Goal: Navigation & Orientation: Find specific page/section

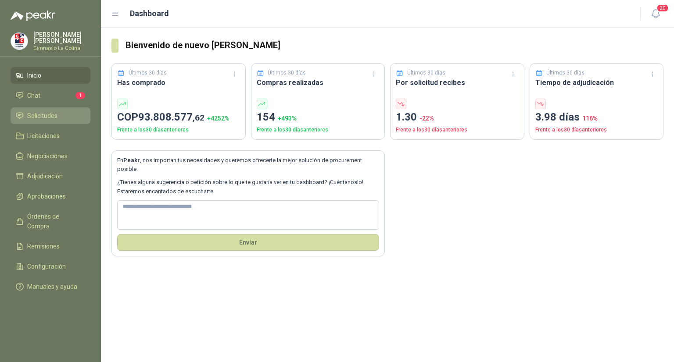
click at [55, 113] on span "Solicitudes" at bounding box center [42, 116] width 30 height 10
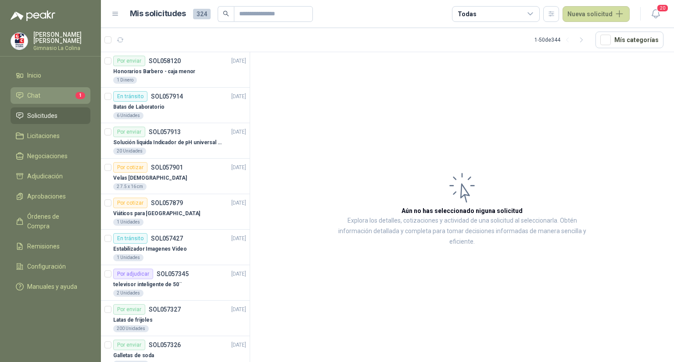
click at [71, 92] on li "Chat 1" at bounding box center [50, 96] width 69 height 10
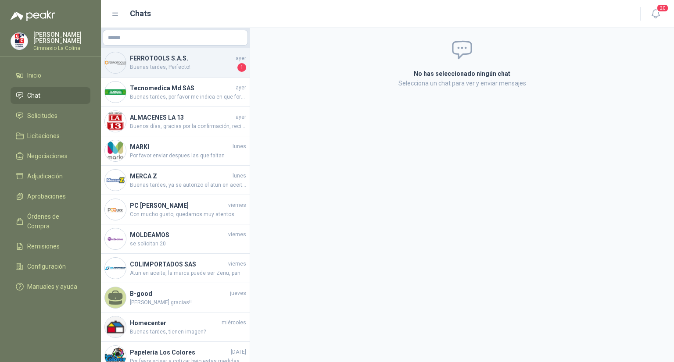
click at [193, 63] on span "Buenas tardes, Perfecto!" at bounding box center [183, 67] width 106 height 9
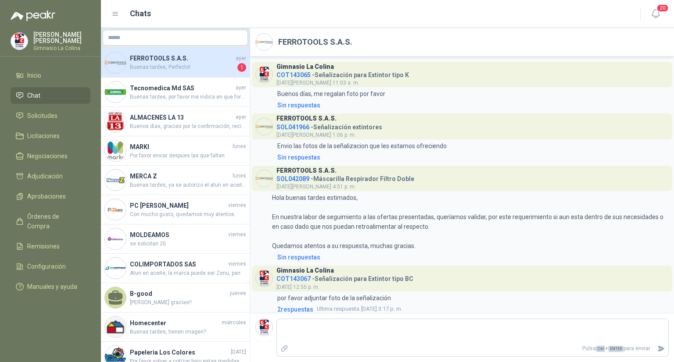
scroll to position [373, 0]
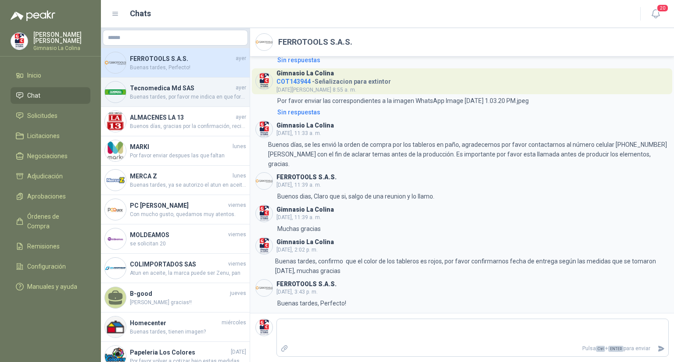
click at [122, 98] on img at bounding box center [115, 92] width 21 height 21
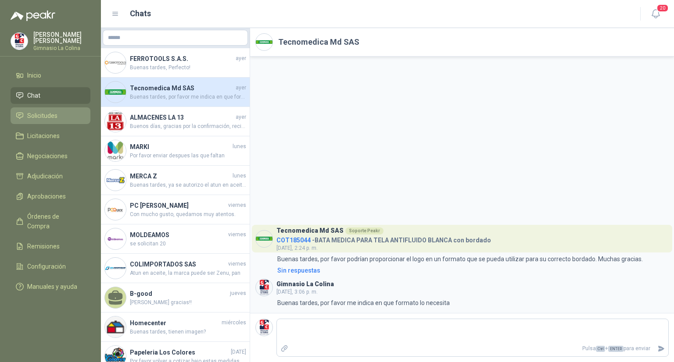
click at [44, 113] on span "Solicitudes" at bounding box center [42, 116] width 30 height 10
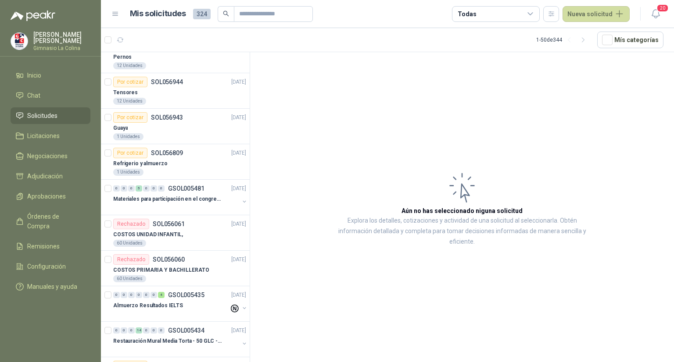
scroll to position [274, 0]
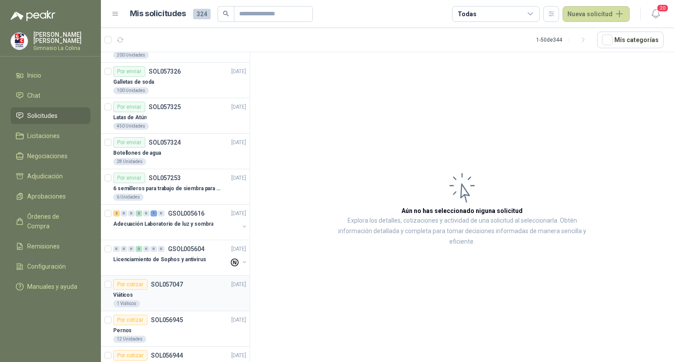
click at [129, 281] on div "Por cotizar" at bounding box center [130, 284] width 34 height 11
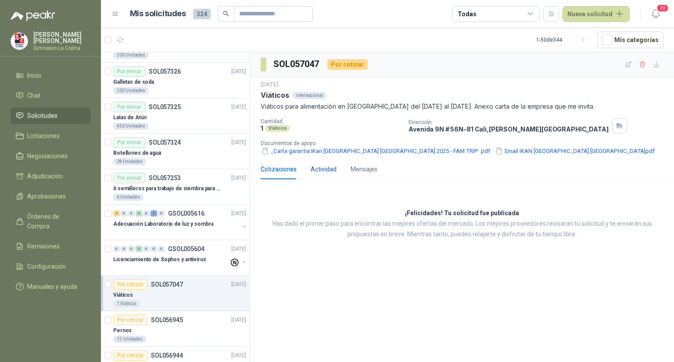
click at [327, 169] on div "Actividad" at bounding box center [324, 170] width 26 height 10
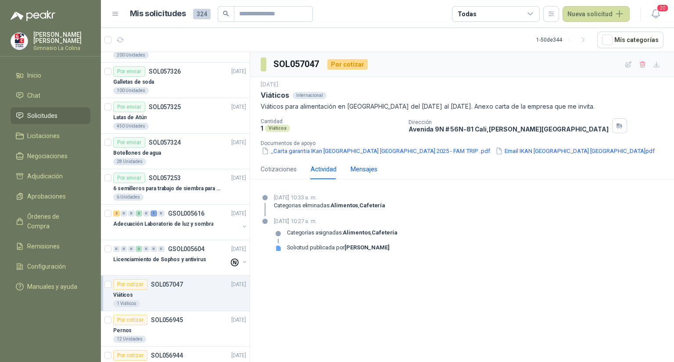
click at [364, 165] on div "Mensajes" at bounding box center [364, 170] width 27 height 10
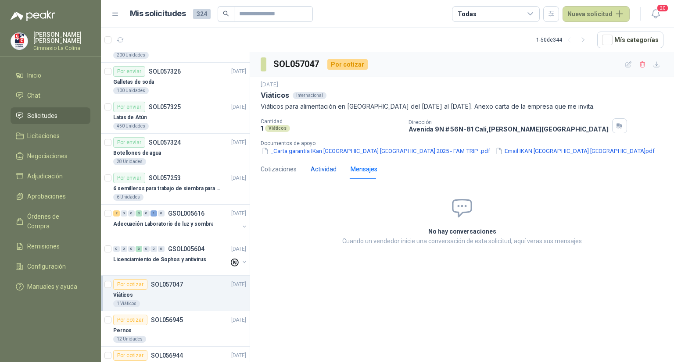
click at [323, 167] on div "Actividad" at bounding box center [324, 170] width 26 height 10
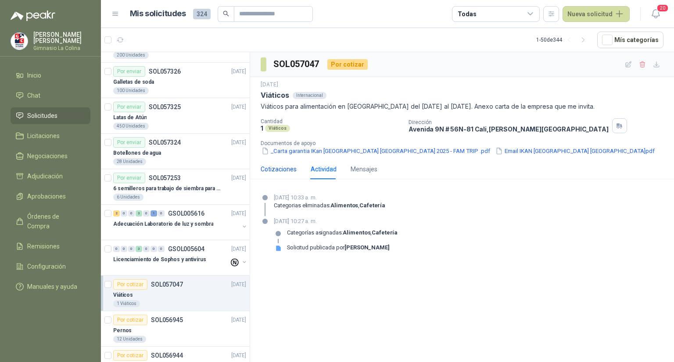
click at [275, 171] on div "Cotizaciones" at bounding box center [279, 170] width 36 height 10
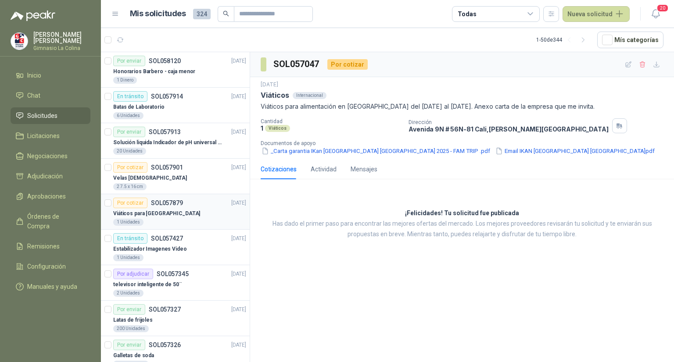
click at [172, 205] on p "SOL057879" at bounding box center [167, 203] width 32 height 6
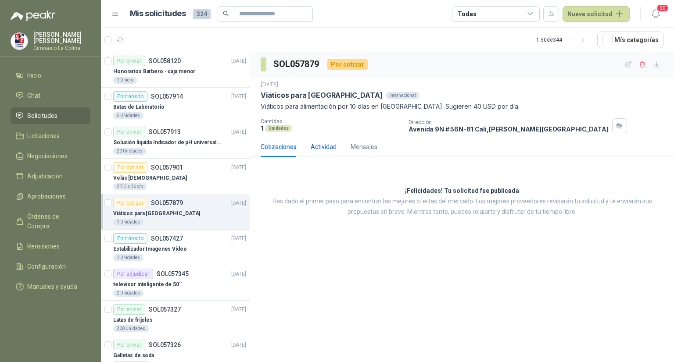
click at [321, 150] on div "Actividad" at bounding box center [324, 147] width 26 height 10
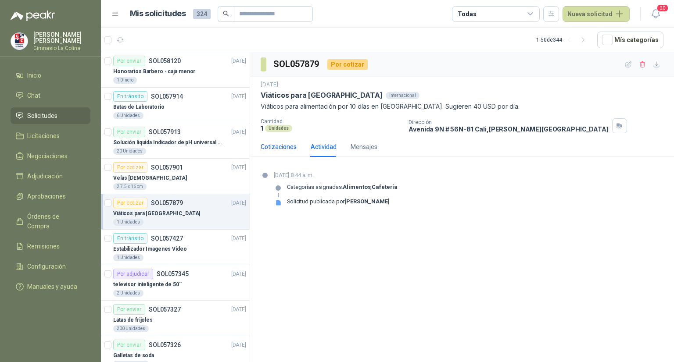
click at [287, 145] on div "Cotizaciones" at bounding box center [279, 147] width 36 height 10
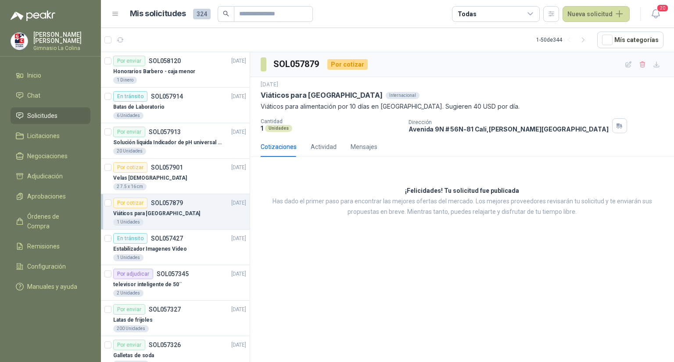
scroll to position [274, 0]
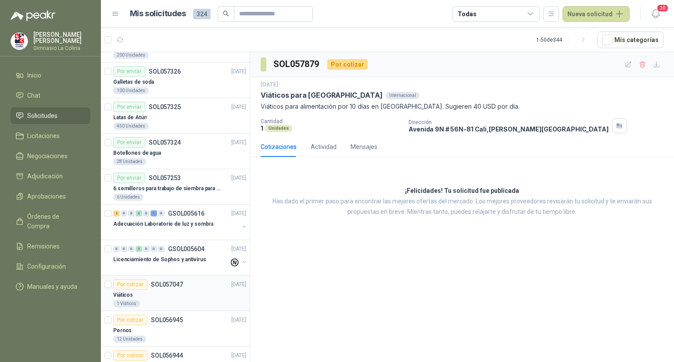
click at [138, 279] on div "Por cotizar" at bounding box center [130, 284] width 34 height 11
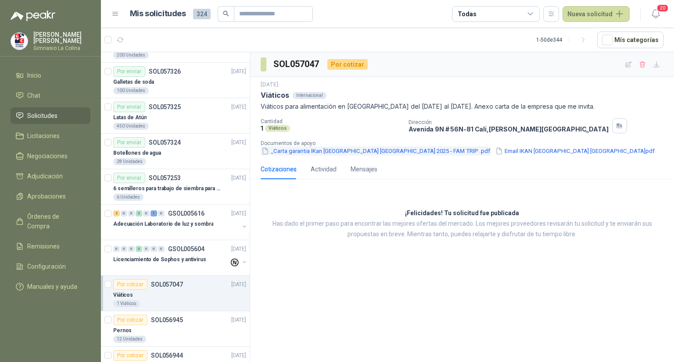
click at [371, 151] on button "_Carta garantia IKan [GEOGRAPHIC_DATA] [GEOGRAPHIC_DATA] 2025 - FAM TRIP .pdf" at bounding box center [376, 151] width 230 height 9
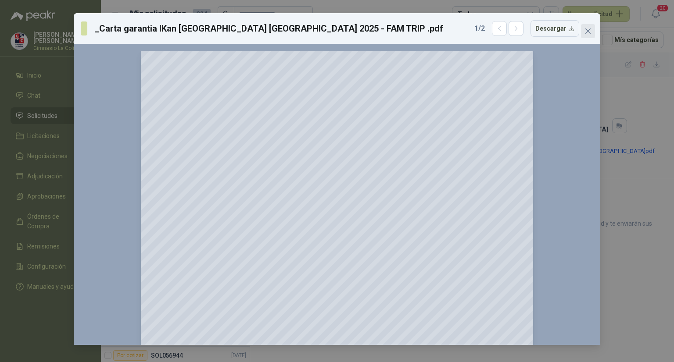
click at [586, 32] on icon "close" at bounding box center [587, 31] width 7 height 7
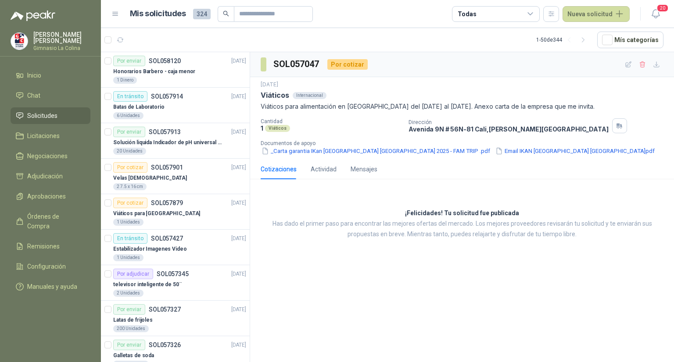
click at [48, 118] on span "Solicitudes" at bounding box center [42, 116] width 30 height 10
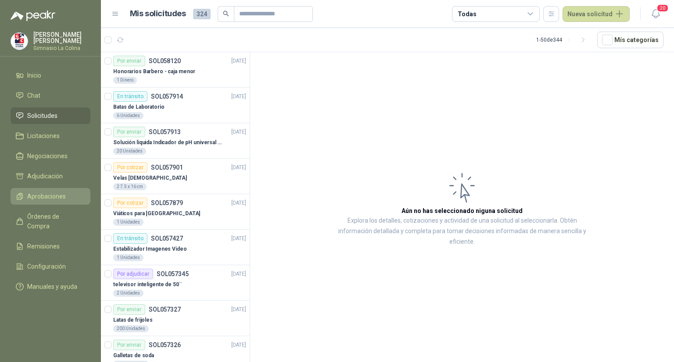
click at [37, 197] on span "Aprobaciones" at bounding box center [46, 197] width 39 height 10
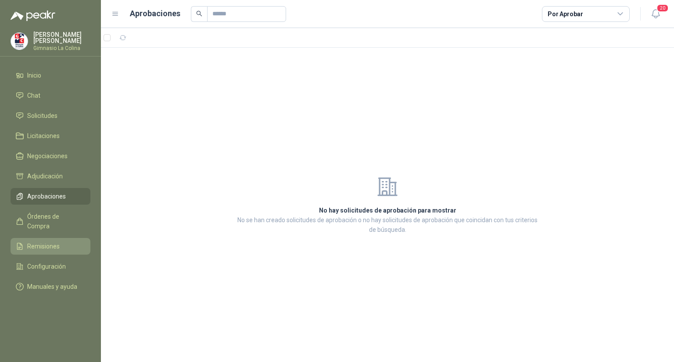
click at [44, 242] on span "Remisiones" at bounding box center [43, 247] width 32 height 10
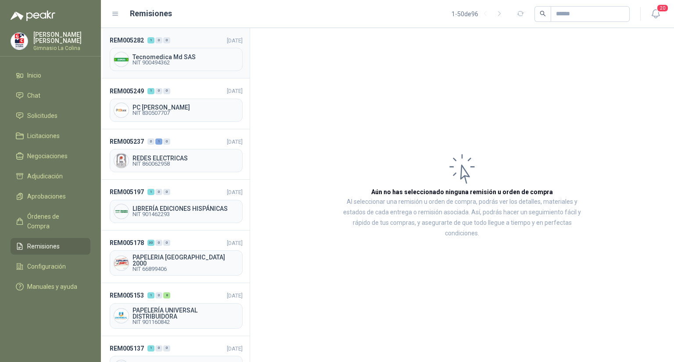
click at [181, 61] on span "NIT 900494362" at bounding box center [186, 62] width 106 height 5
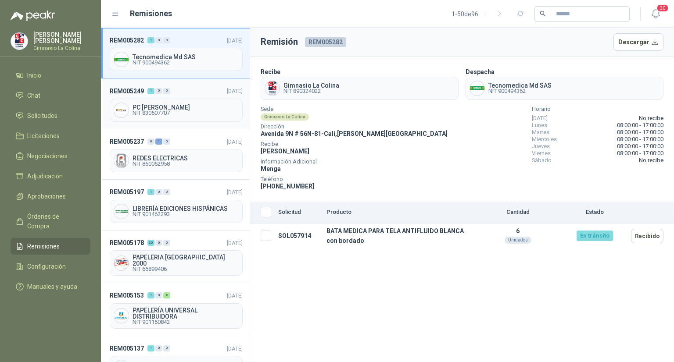
click at [154, 106] on span "PC [PERSON_NAME]" at bounding box center [186, 107] width 106 height 6
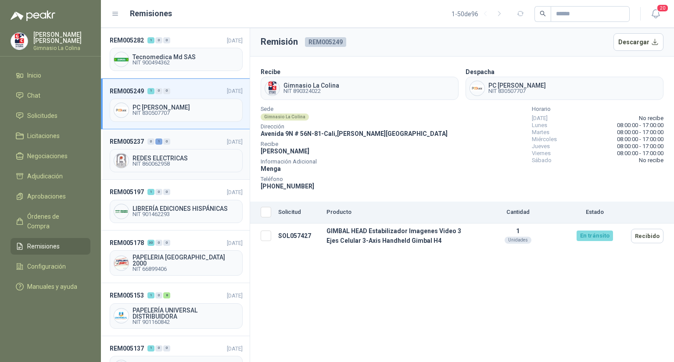
click at [153, 155] on span "REDES ELECTRICAS" at bounding box center [186, 158] width 106 height 6
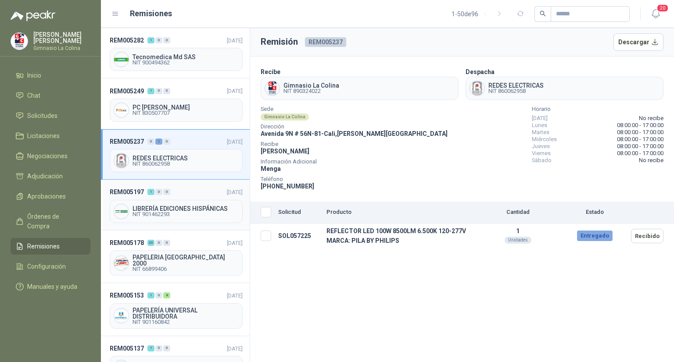
click at [158, 212] on span "NIT 901462293" at bounding box center [186, 214] width 106 height 5
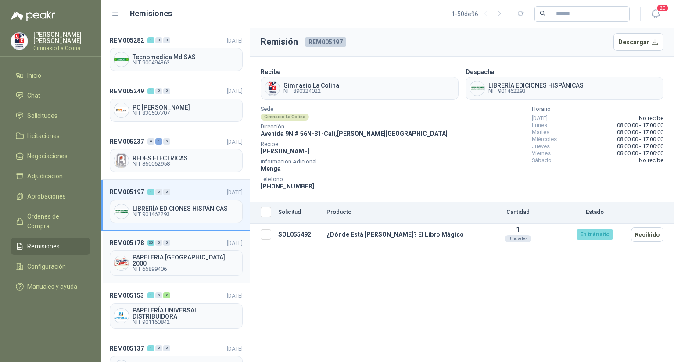
click at [152, 255] on span "PAPELERIA [GEOGRAPHIC_DATA] 2000" at bounding box center [186, 260] width 106 height 12
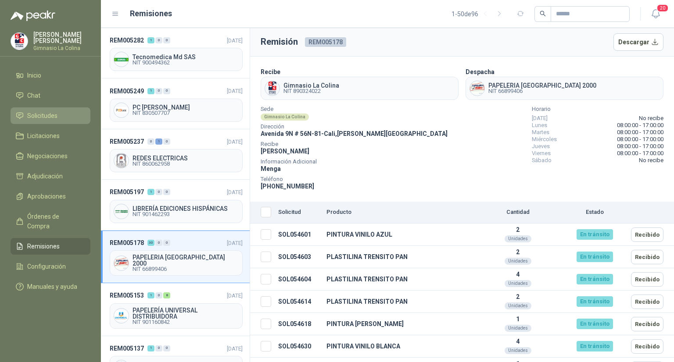
click at [66, 115] on li "Solicitudes" at bounding box center [50, 116] width 69 height 10
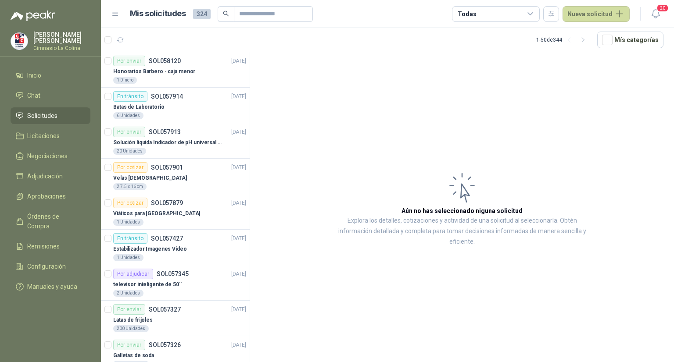
scroll to position [274, 0]
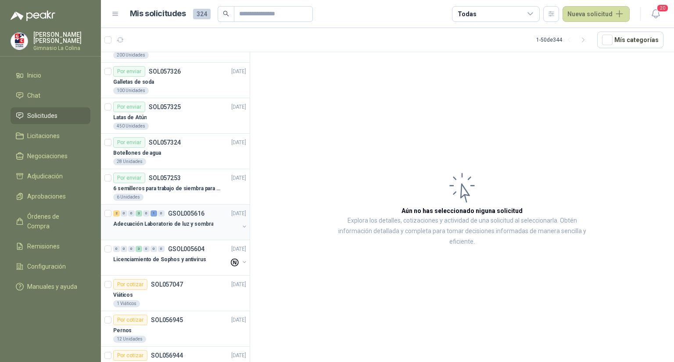
click at [164, 223] on p "Adecuación Laboratorio de luz y sombra" at bounding box center [163, 224] width 100 height 8
